Goal: Task Accomplishment & Management: Manage account settings

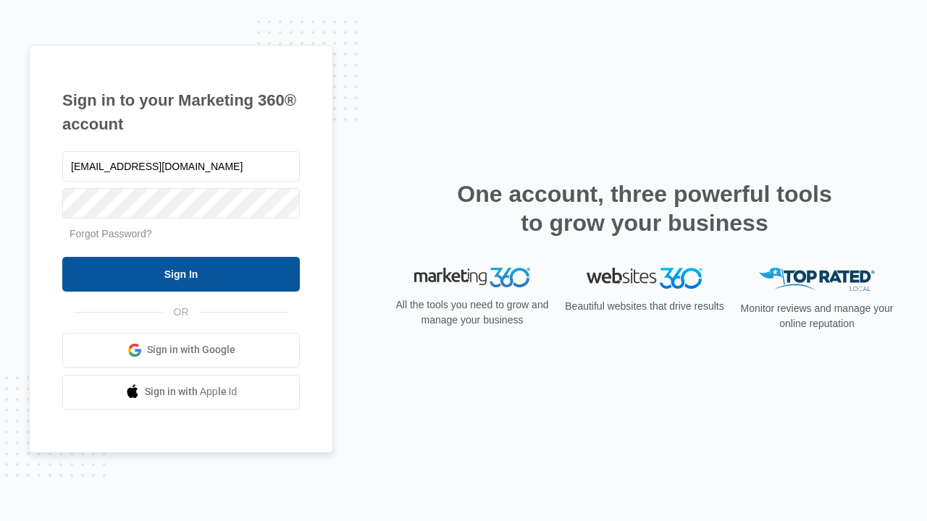
click at [181, 274] on input "Sign In" at bounding box center [181, 274] width 238 height 35
